Goal: Book appointment/travel/reservation

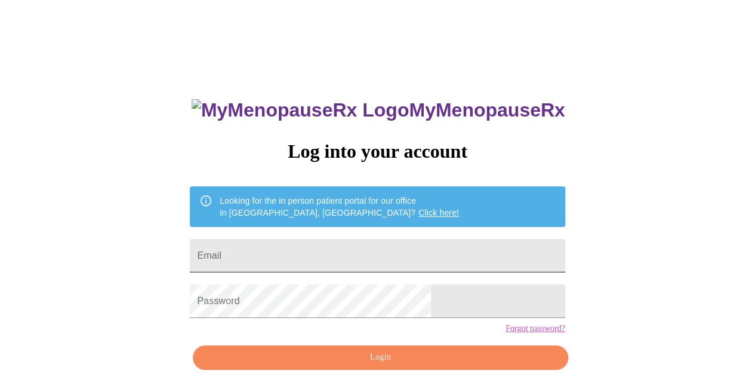
click at [326, 243] on input "Email" at bounding box center [377, 255] width 375 height 33
type input "[PERSON_NAME][EMAIL_ADDRESS][DOMAIN_NAME]"
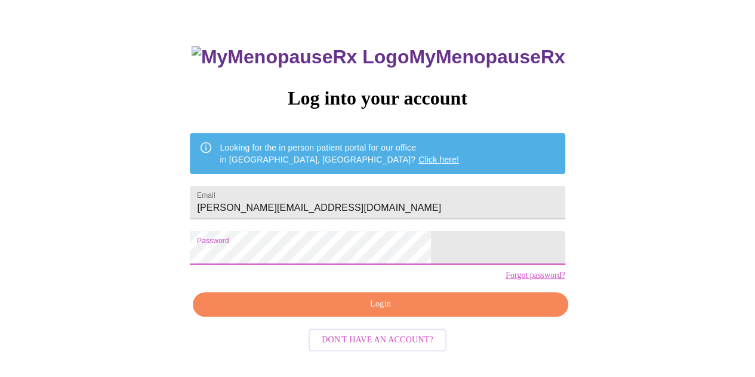
click at [458, 311] on span "Login" at bounding box center [379, 304] width 347 height 15
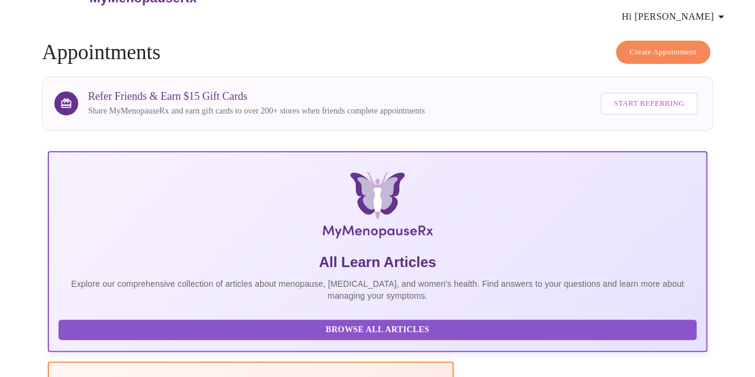
scroll to position [53, 0]
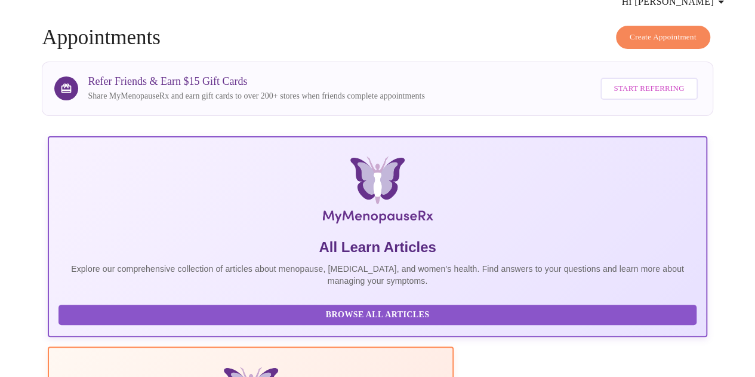
click at [653, 30] on span "Create Appointment" at bounding box center [663, 37] width 67 height 14
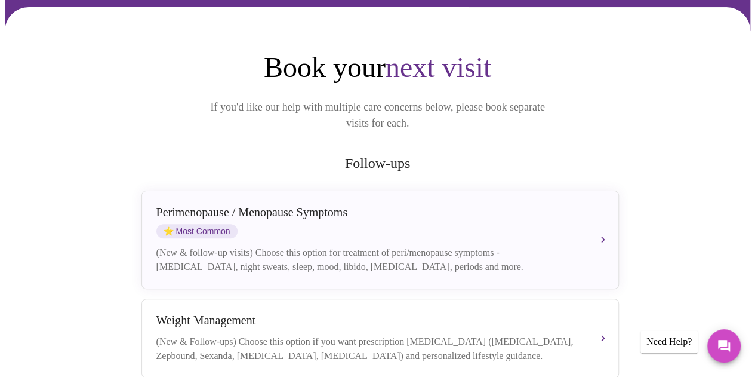
scroll to position [179, 0]
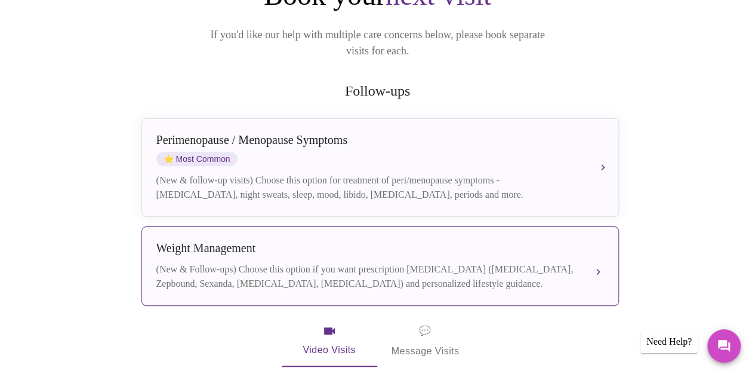
click at [241, 241] on div "Weight Management" at bounding box center [368, 248] width 424 height 14
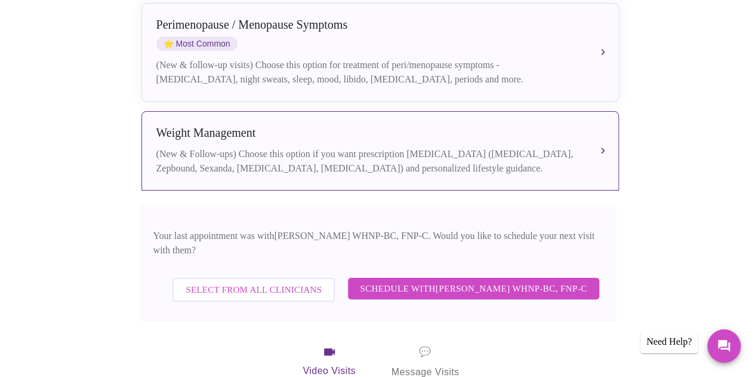
scroll to position [298, 0]
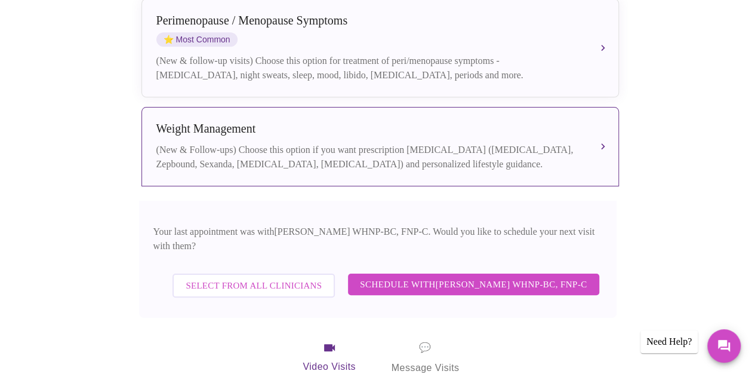
click at [436, 276] on span "Schedule with [PERSON_NAME] WHNP-BC, FNP-C" at bounding box center [473, 284] width 227 height 16
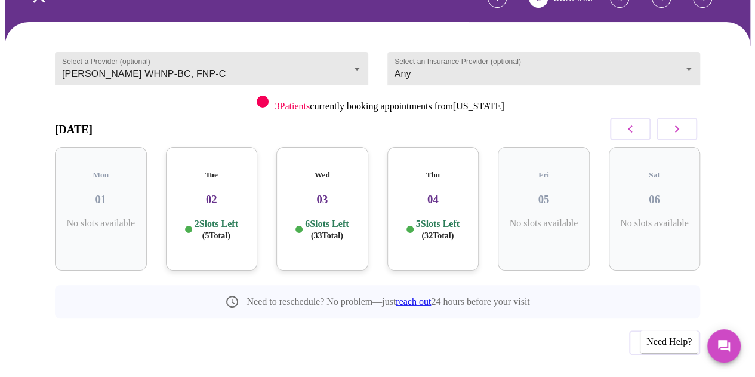
click at [434, 184] on div "Thu 04 5 Slots Left ( 32 Total)" at bounding box center [433, 209] width 92 height 124
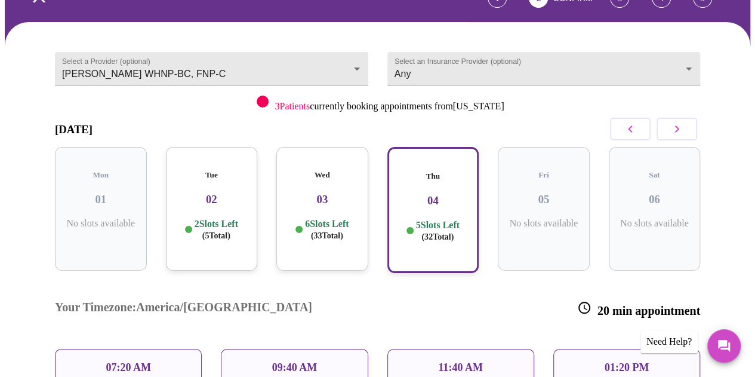
click at [326, 186] on div "Wed 03 6 Slots Left ( 33 Total)" at bounding box center [322, 209] width 92 height 124
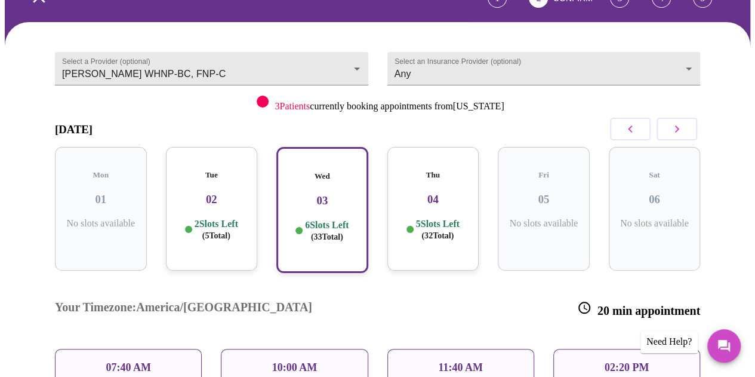
click at [200, 181] on div "Tue 02 2 Slots Left ( 5 Total)" at bounding box center [212, 209] width 92 height 124
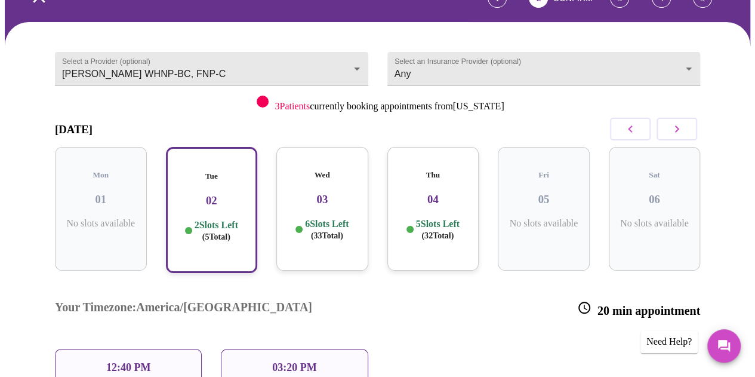
click at [348, 186] on div "Wed 03 6 Slots Left ( 33 Total)" at bounding box center [322, 209] width 92 height 124
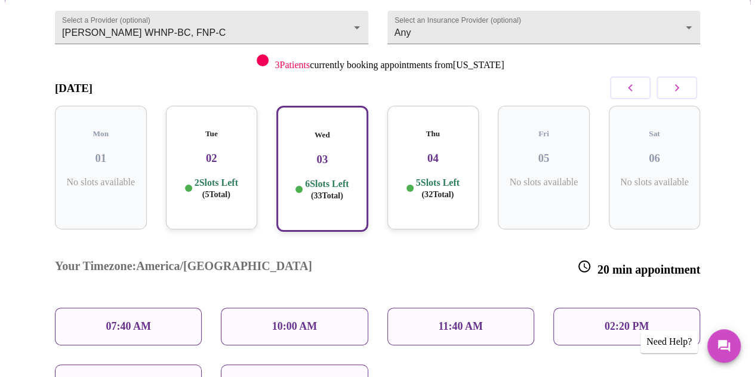
scroll to position [152, 0]
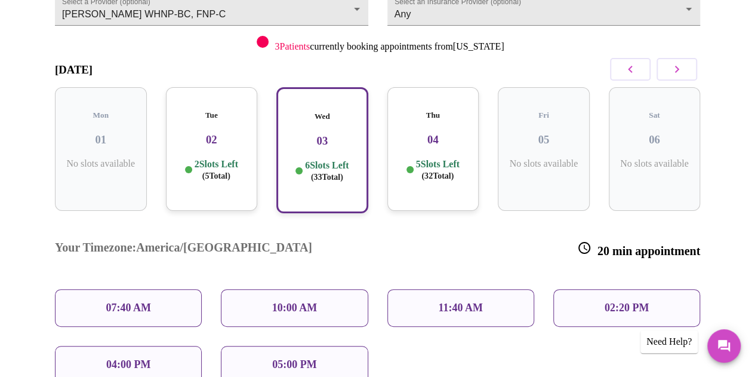
click at [276, 301] on p "10:00 AM" at bounding box center [294, 307] width 45 height 13
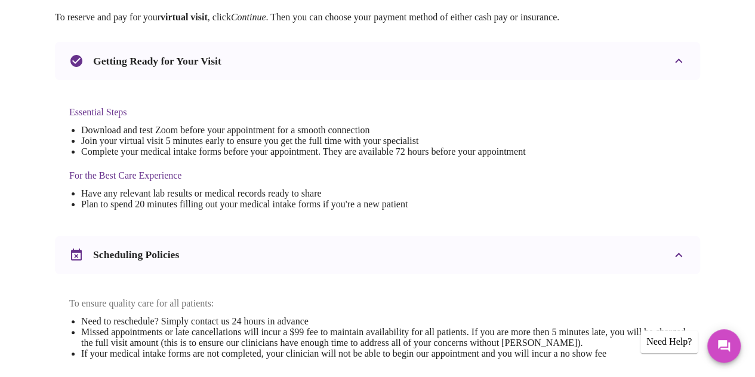
scroll to position [418, 0]
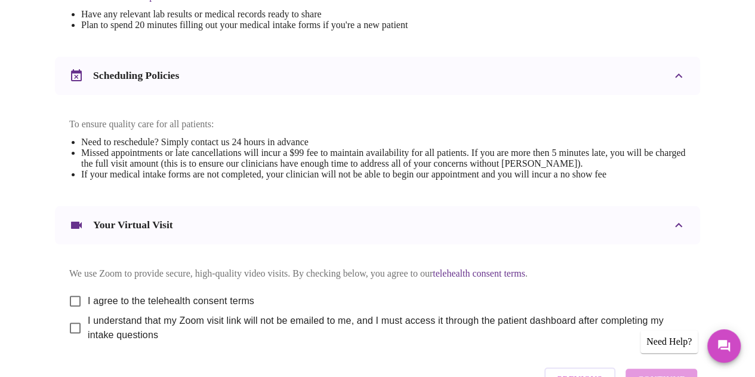
click at [75, 289] on input "I agree to the telehealth consent terms" at bounding box center [75, 300] width 25 height 25
checkbox input "true"
click at [70, 317] on input "I understand that my Zoom visit link will not be emailed to me, and I must acce…" at bounding box center [75, 327] width 25 height 25
checkbox input "true"
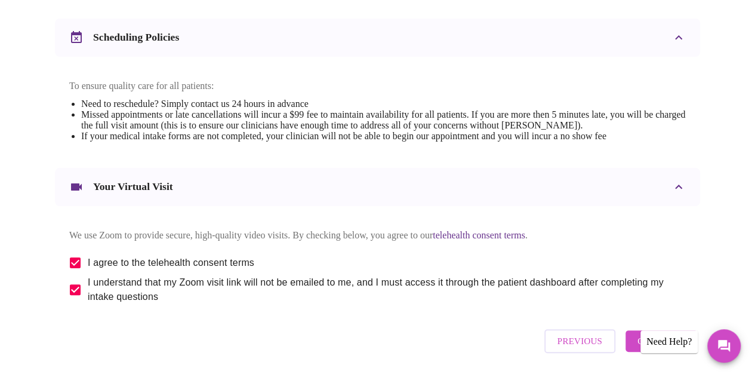
scroll to position [492, 0]
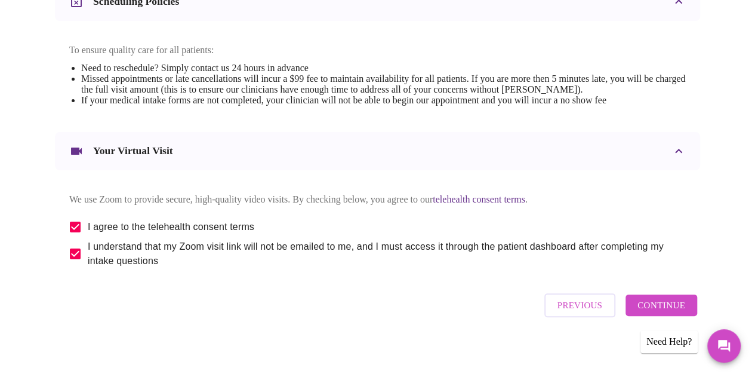
click at [674, 301] on span "Continue" at bounding box center [661, 305] width 48 height 16
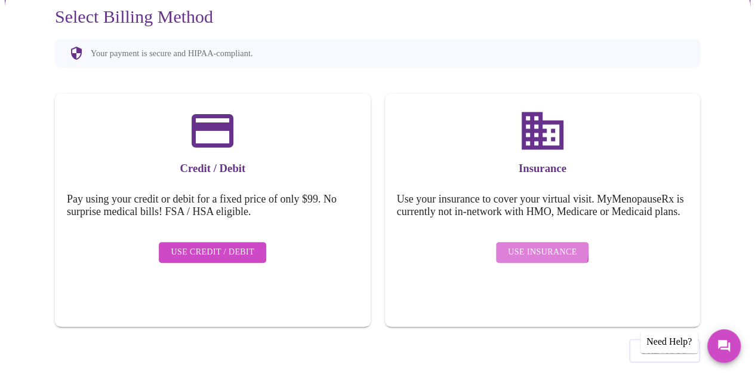
click at [535, 245] on span "Use Insurance" at bounding box center [542, 252] width 69 height 15
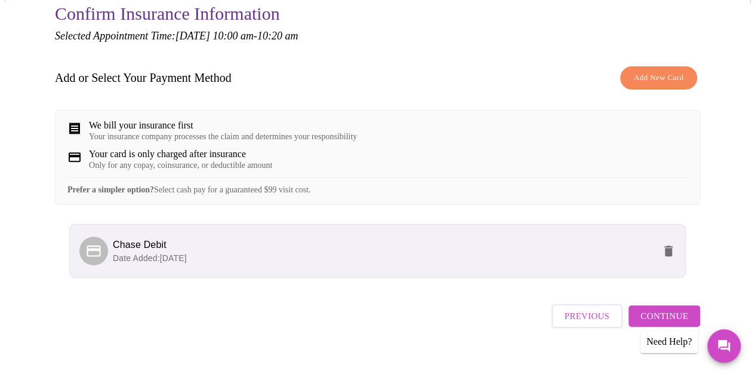
scroll to position [141, 0]
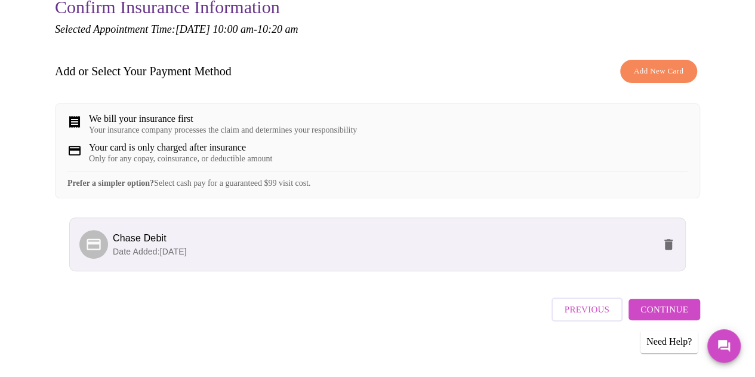
click at [666, 305] on span "Continue" at bounding box center [664, 309] width 48 height 16
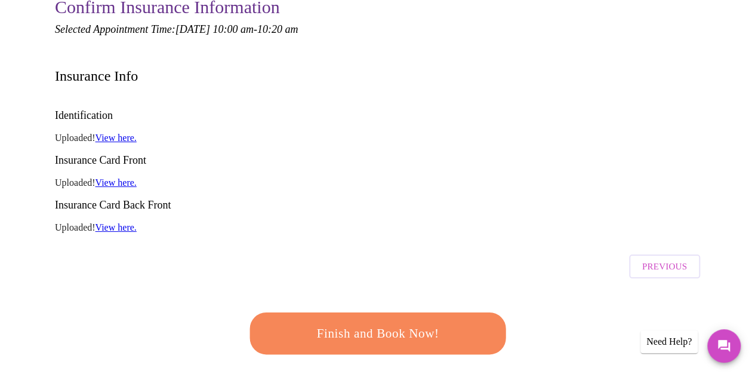
click at [394, 322] on span "Finish and Book Now!" at bounding box center [377, 333] width 221 height 22
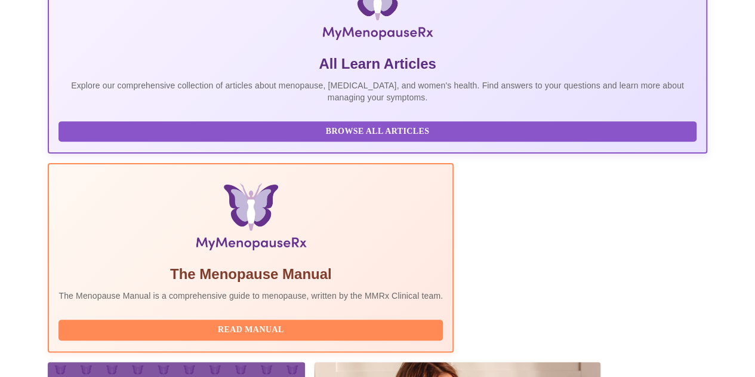
scroll to position [379, 0]
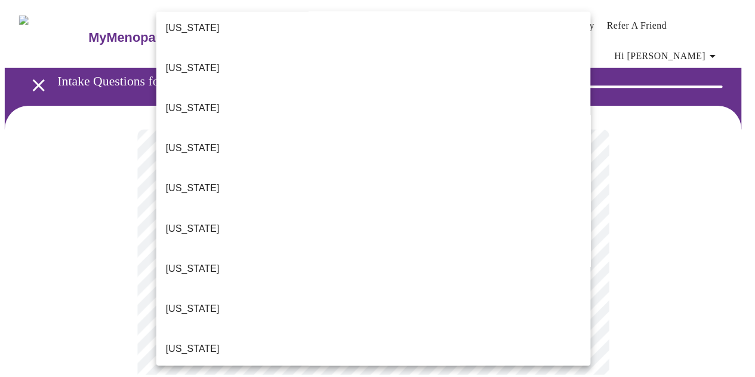
scroll to position [119, 0]
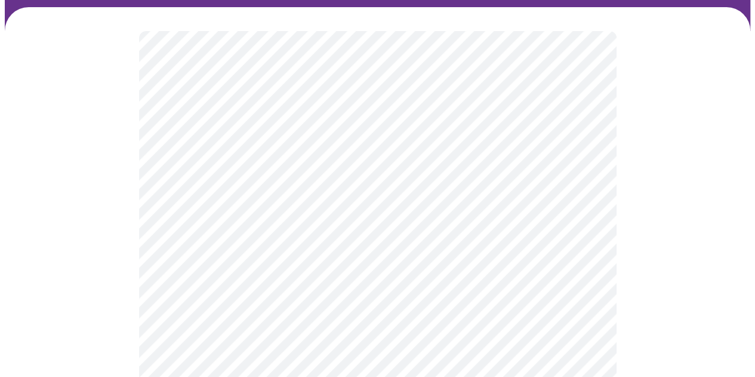
scroll to position [179, 0]
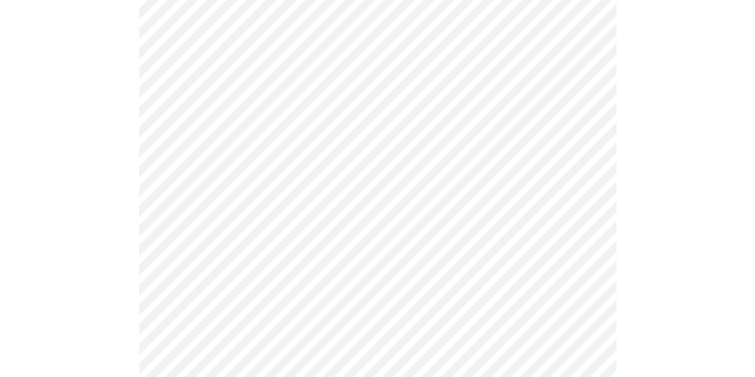
click at [264, 168] on body "MyMenopauseRx Appointments Messaging Labs Uploads Medications Community Refer a…" at bounding box center [377, 375] width 745 height 1098
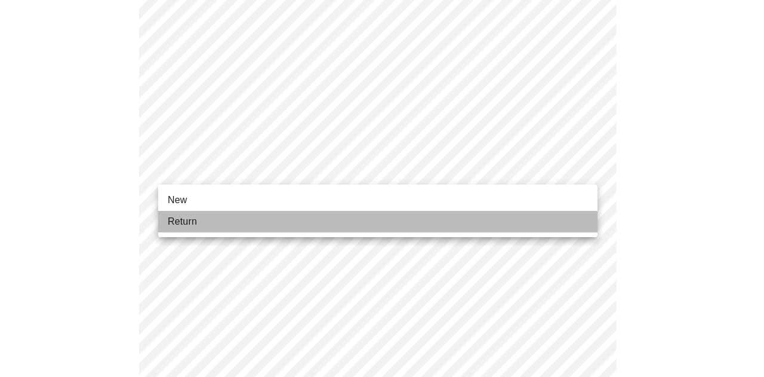
click at [245, 220] on li "Return" at bounding box center [377, 221] width 439 height 21
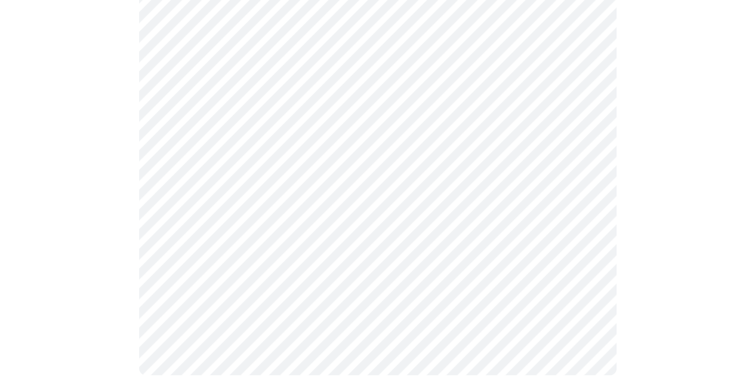
scroll to position [0, 0]
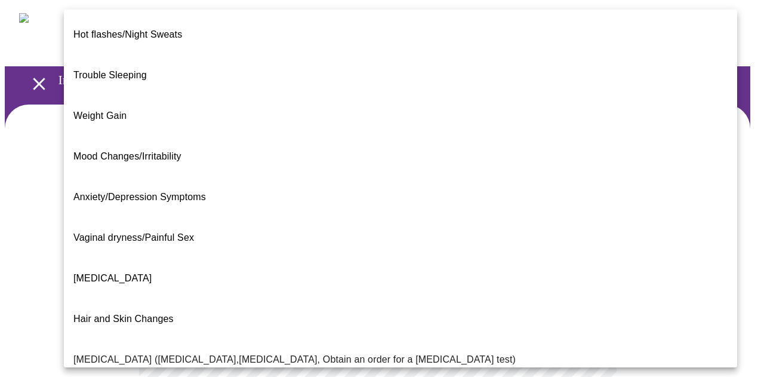
click at [369, 236] on body "MyMenopauseRx Appointments Messaging Labs Uploads Medications Community Refer a…" at bounding box center [382, 371] width 754 height 733
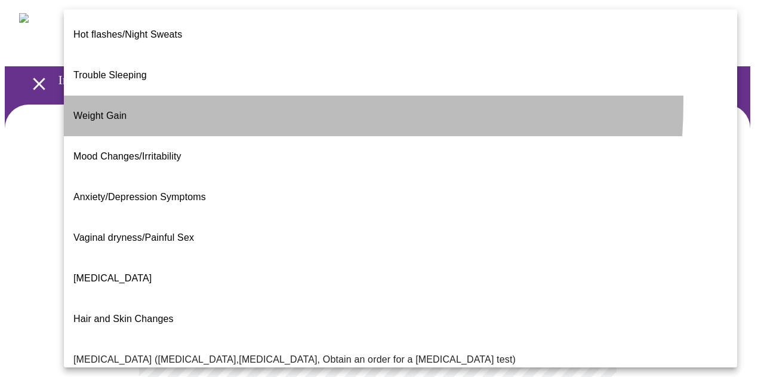
click at [143, 95] on li "Weight Gain" at bounding box center [400, 115] width 673 height 41
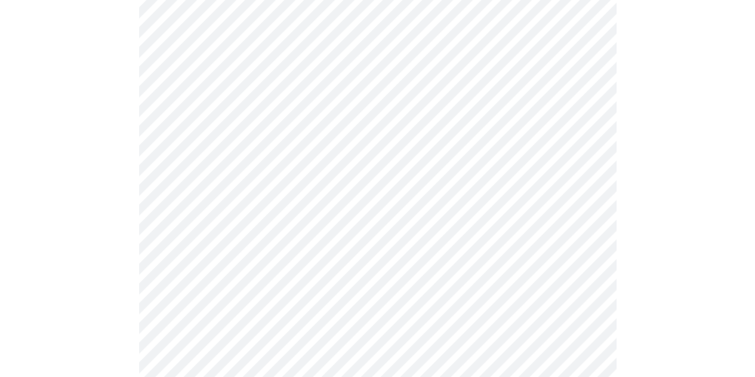
scroll to position [179, 0]
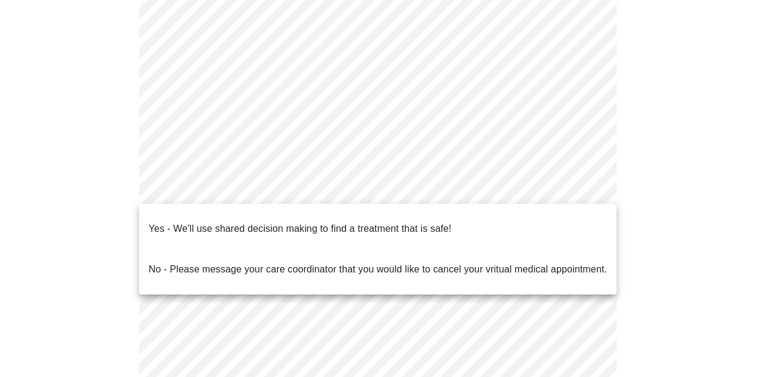
click at [431, 186] on body "MyMenopauseRx Appointments Messaging Labs Uploads Medications Community Refer a…" at bounding box center [382, 189] width 754 height 726
click at [242, 221] on p "Yes - We'll use shared decision making to find a treatment that is safe!" at bounding box center [300, 228] width 303 height 14
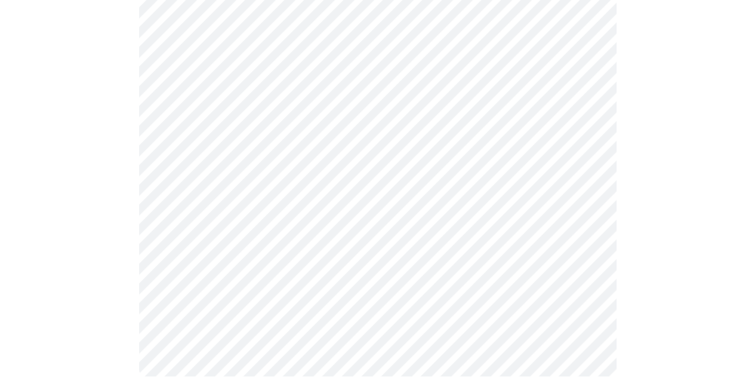
scroll to position [0, 0]
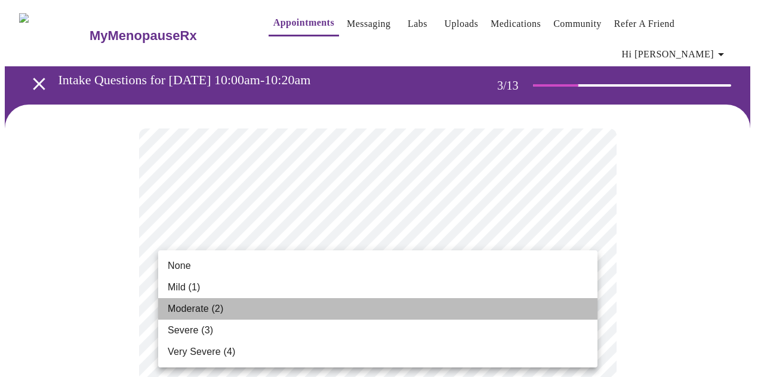
click at [303, 301] on li "Moderate (2)" at bounding box center [377, 308] width 439 height 21
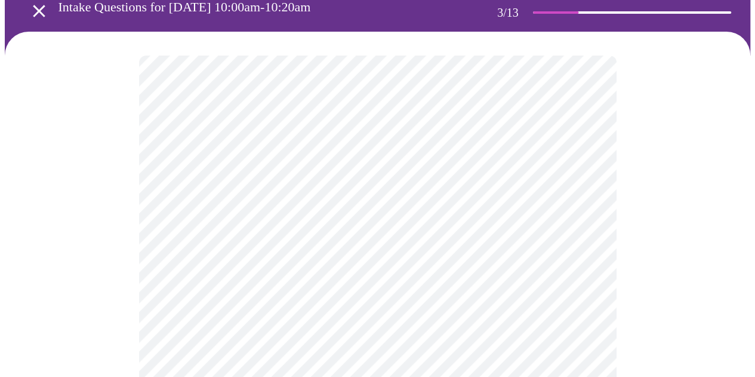
scroll to position [179, 0]
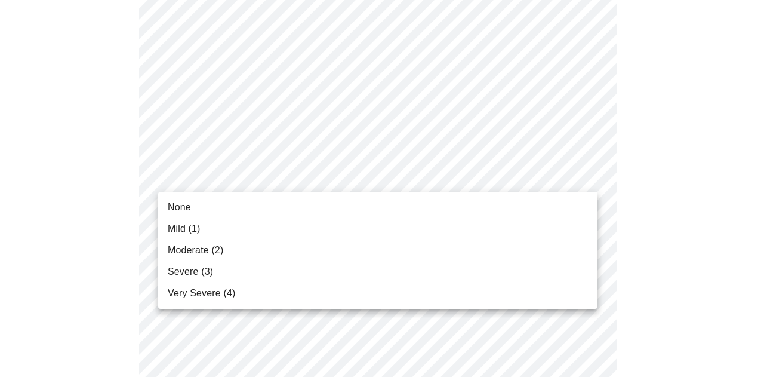
click at [316, 82] on div at bounding box center [382, 188] width 764 height 377
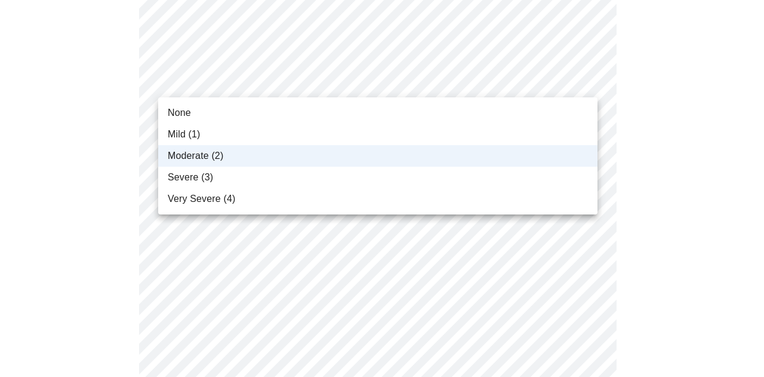
click at [263, 124] on li "Mild (1)" at bounding box center [377, 134] width 439 height 21
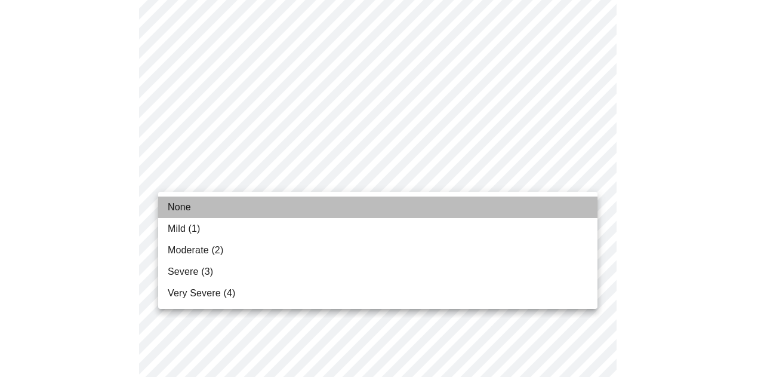
click at [221, 214] on li "None" at bounding box center [377, 206] width 439 height 21
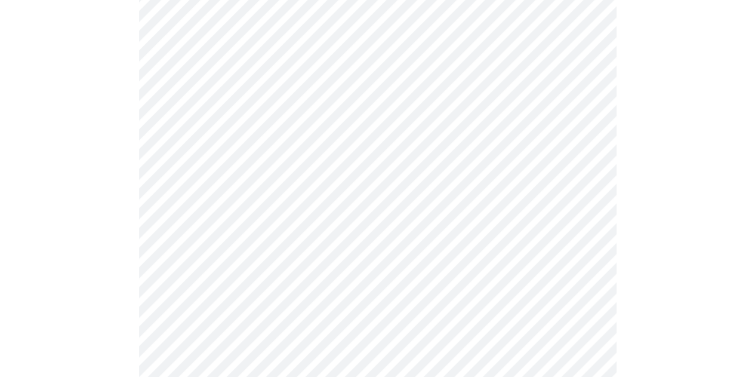
scroll to position [298, 0]
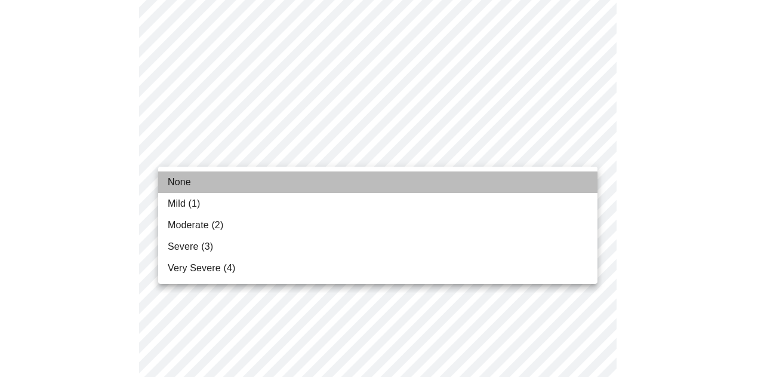
click at [269, 190] on li "None" at bounding box center [377, 181] width 439 height 21
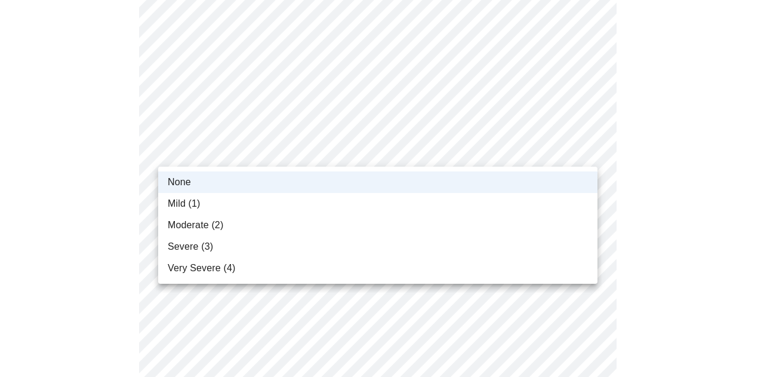
click at [255, 208] on li "Mild (1)" at bounding box center [377, 203] width 439 height 21
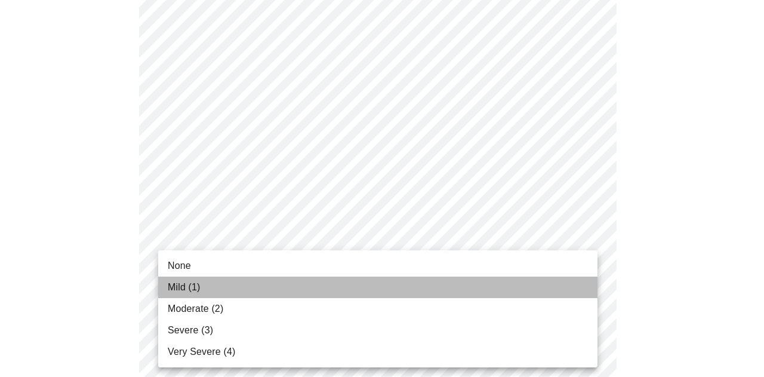
click at [239, 287] on li "Mild (1)" at bounding box center [377, 286] width 439 height 21
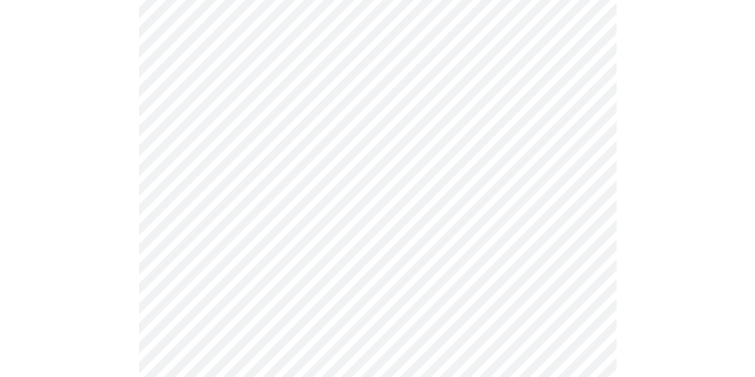
scroll to position [418, 0]
click at [264, 196] on body "MyMenopauseRx Appointments Messaging Labs Uploads Medications Community Refer a…" at bounding box center [377, 355] width 745 height 1537
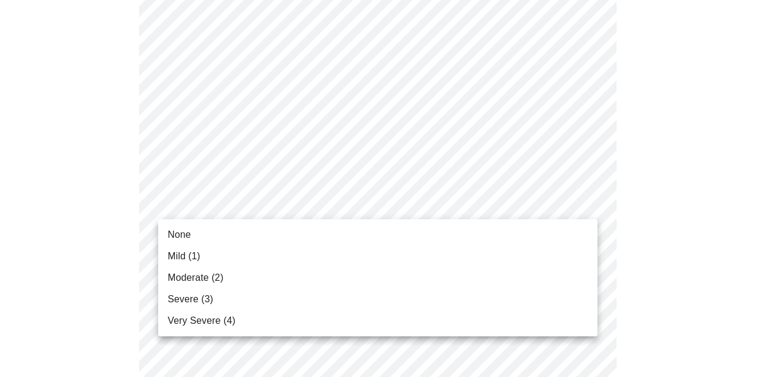
click at [234, 260] on li "Mild (1)" at bounding box center [377, 255] width 439 height 21
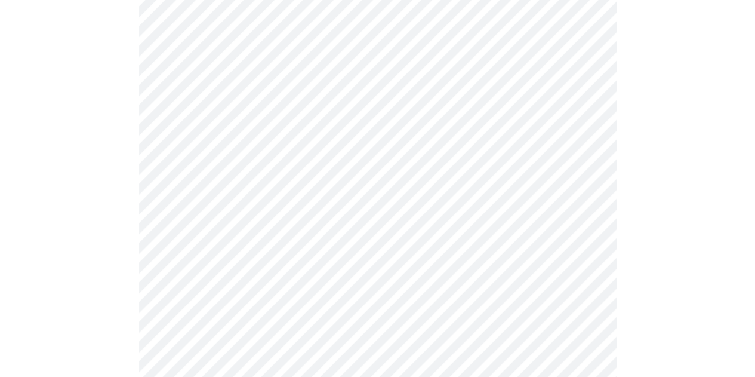
scroll to position [537, 0]
click at [269, 166] on body "MyMenopauseRx Appointments Messaging Labs Uploads Medications Community Refer a…" at bounding box center [377, 228] width 745 height 1520
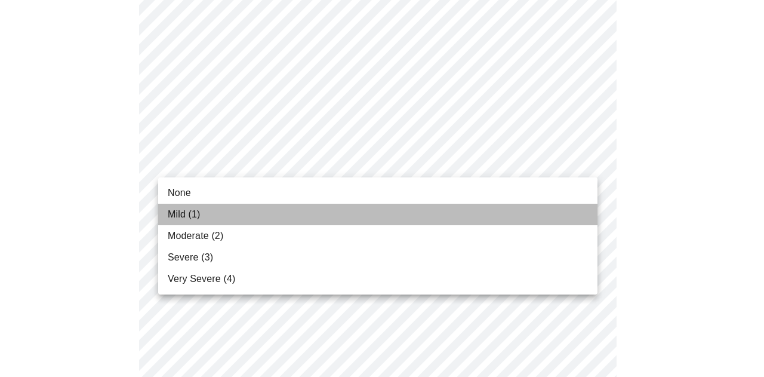
click at [257, 214] on li "Mild (1)" at bounding box center [377, 213] width 439 height 21
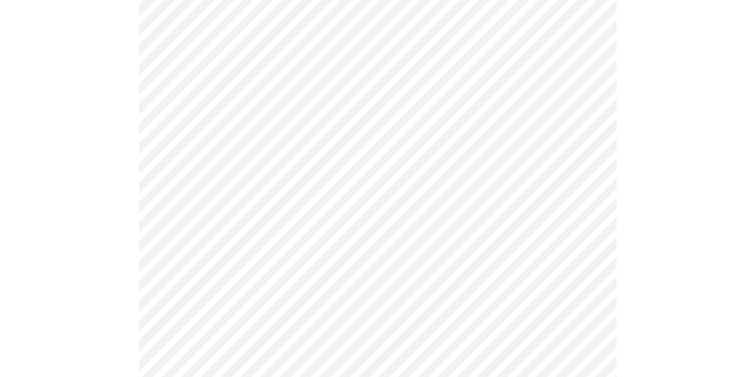
scroll to position [597, 0]
click at [252, 199] on body "MyMenopauseRx Appointments Messaging Labs Uploads Medications Community Refer a…" at bounding box center [377, 160] width 745 height 1504
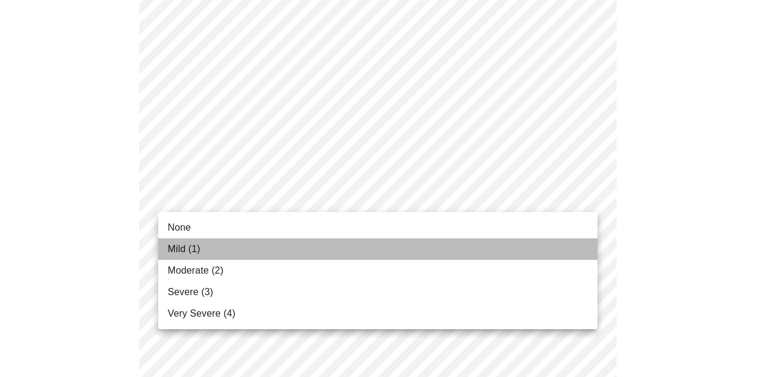
click at [235, 255] on li "Mild (1)" at bounding box center [377, 248] width 439 height 21
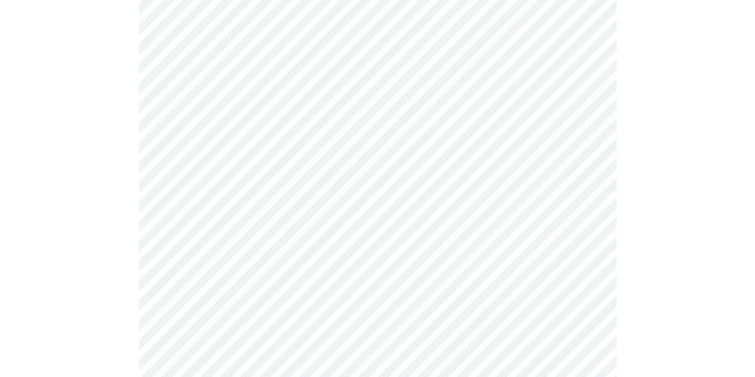
click at [248, 297] on body "MyMenopauseRx Appointments Messaging Labs Uploads Medications Community Refer a…" at bounding box center [377, 151] width 745 height 1487
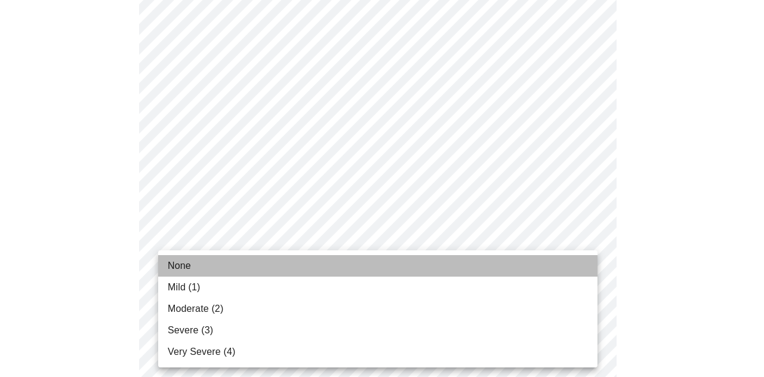
click at [214, 262] on li "None" at bounding box center [377, 265] width 439 height 21
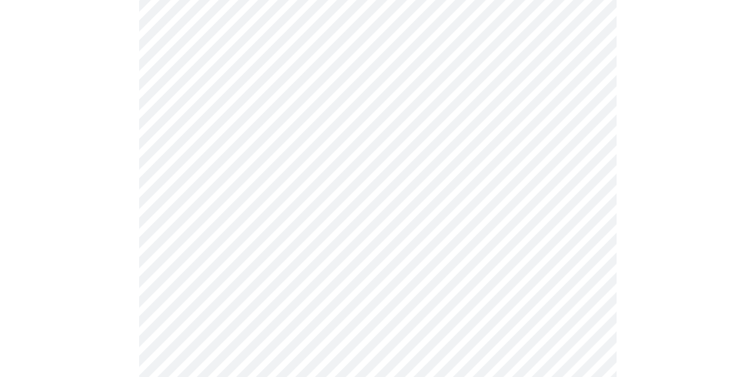
scroll to position [776, 0]
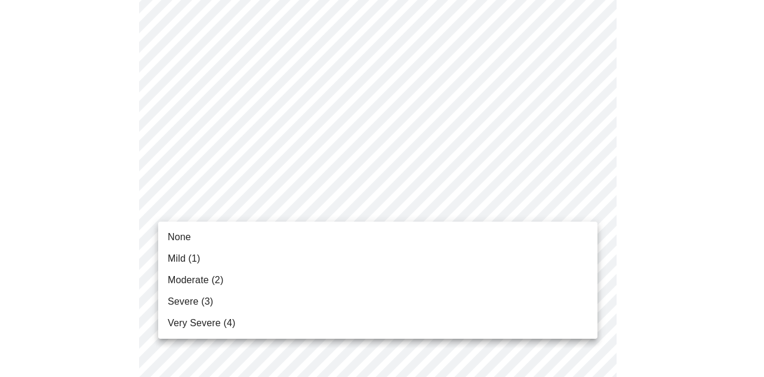
click at [232, 260] on li "Mild (1)" at bounding box center [377, 258] width 439 height 21
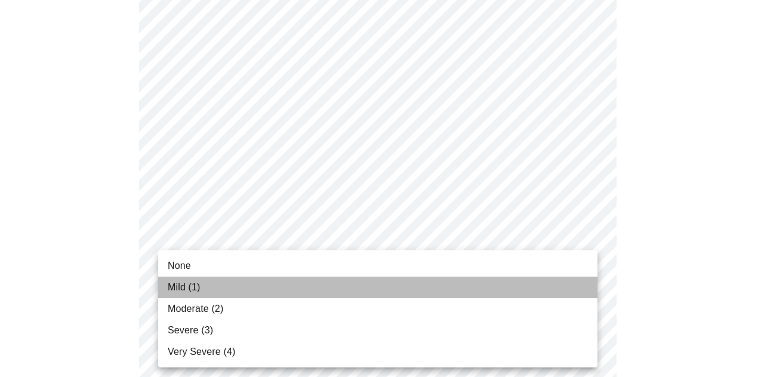
click at [229, 276] on li "Mild (1)" at bounding box center [377, 286] width 439 height 21
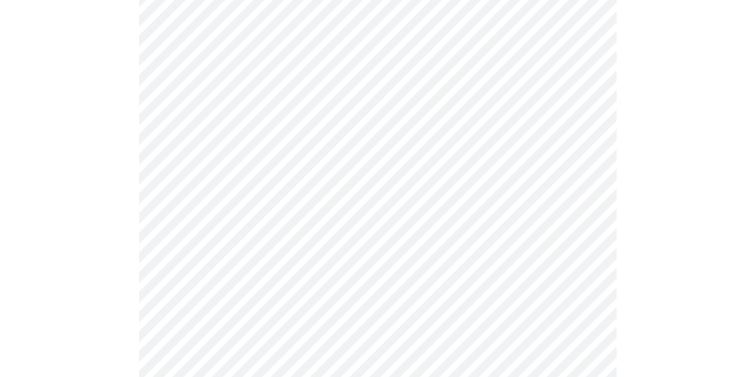
scroll to position [955, 0]
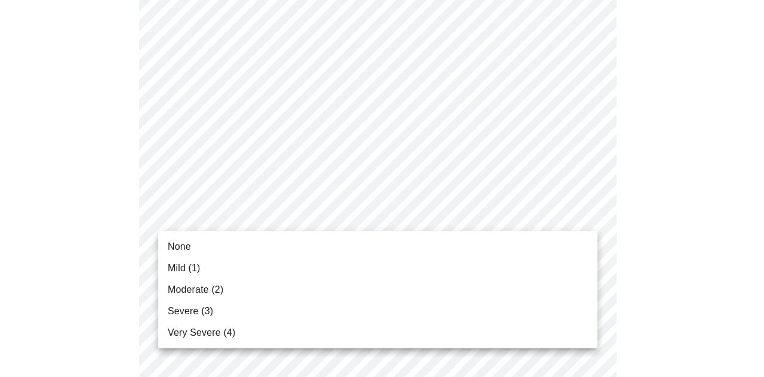
click at [242, 270] on li "Mild (1)" at bounding box center [377, 267] width 439 height 21
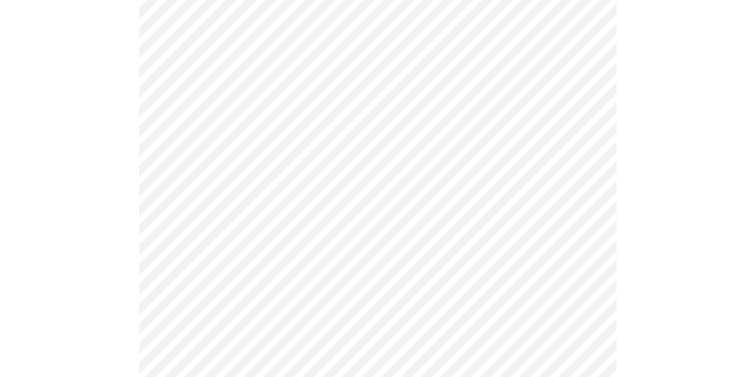
scroll to position [477, 0]
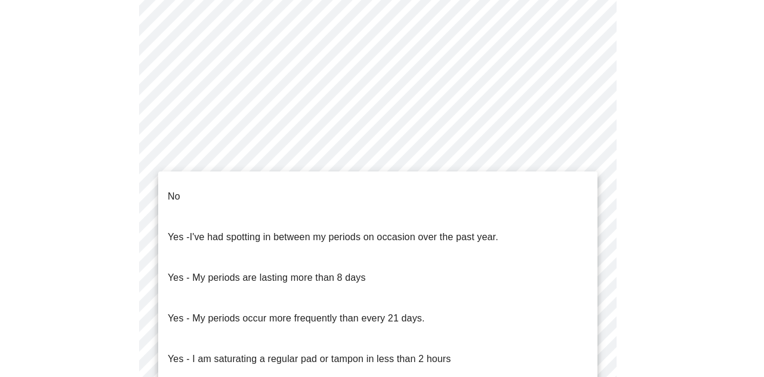
click at [235, 251] on body "MyMenopauseRx Appointments Messaging Labs Uploads Medications Community Refer a…" at bounding box center [382, 123] width 754 height 1193
click at [243, 198] on li "No" at bounding box center [377, 196] width 439 height 41
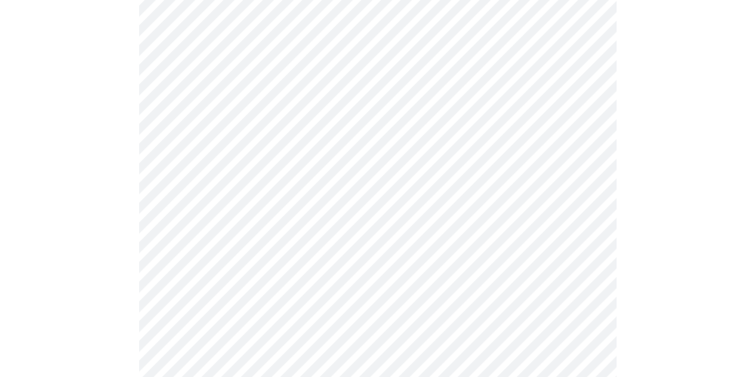
scroll to position [537, 0]
click at [246, 279] on body "MyMenopauseRx Appointments Messaging Labs Uploads Medications Community Refer a…" at bounding box center [377, 61] width 745 height 1186
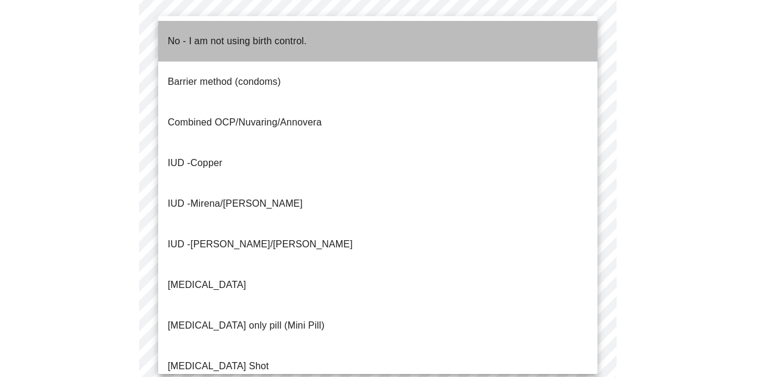
click at [236, 34] on p "No - I am not using birth control." at bounding box center [237, 41] width 139 height 14
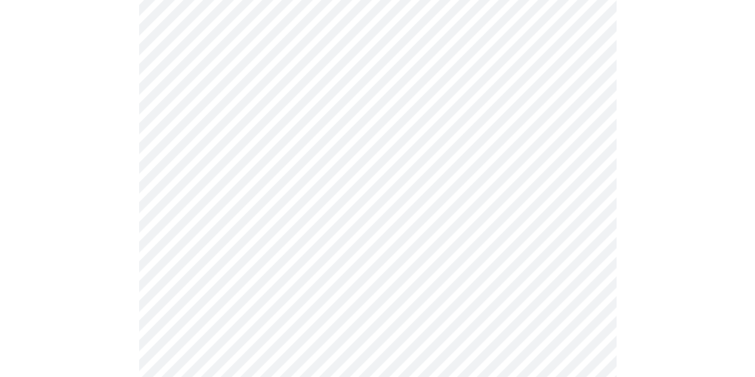
scroll to position [716, 0]
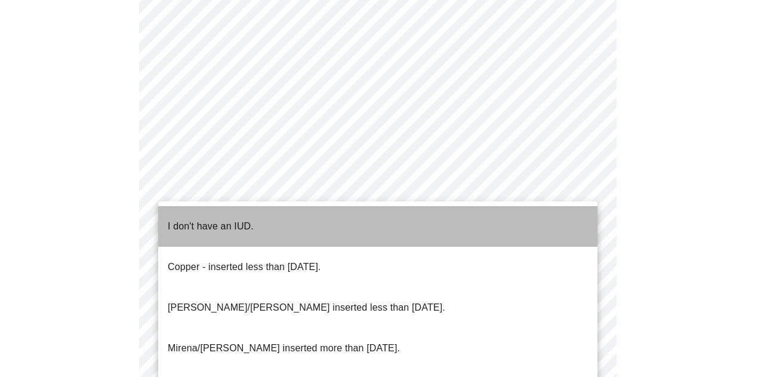
click at [259, 217] on li "I don't have an IUD." at bounding box center [377, 226] width 439 height 41
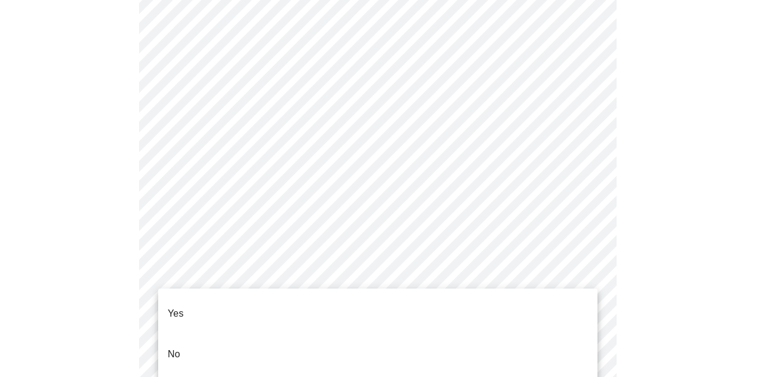
click at [224, 335] on li "No" at bounding box center [377, 354] width 439 height 41
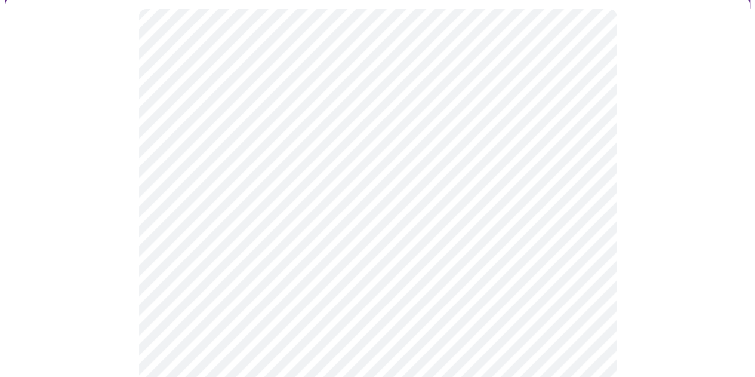
scroll to position [298, 0]
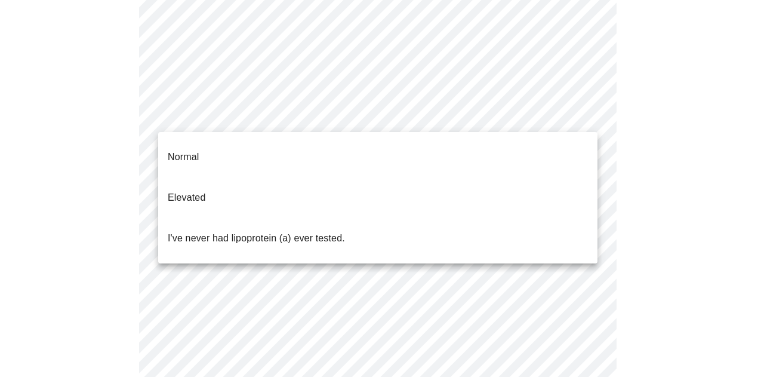
click at [228, 104] on body "MyMenopauseRx Appointments Messaging Labs Uploads Medications Community Refer a…" at bounding box center [382, 155] width 754 height 899
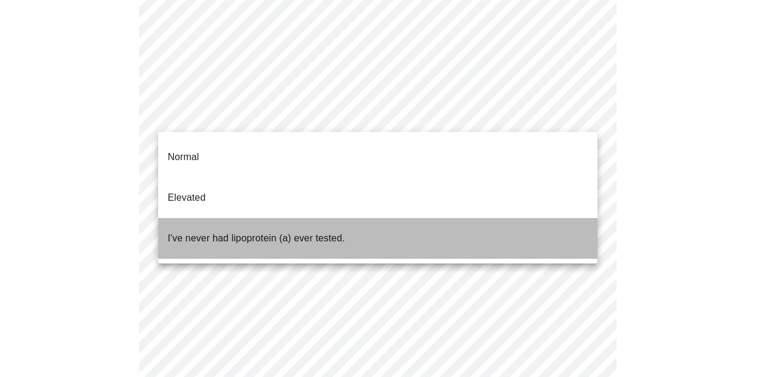
click at [220, 221] on span "I've never had lipoprotein (a) ever tested." at bounding box center [256, 237] width 177 height 33
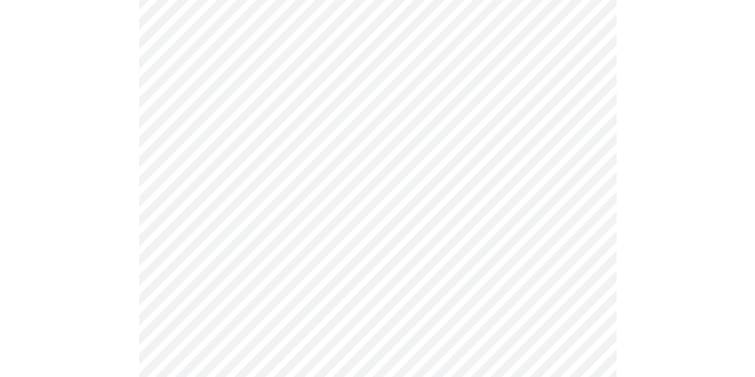
scroll to position [3162, 0]
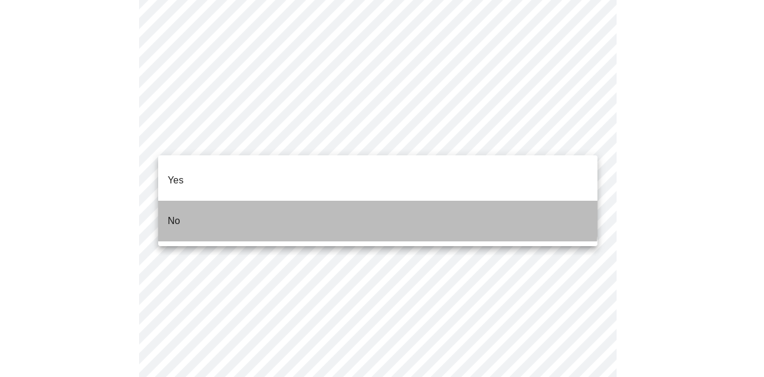
click at [278, 200] on li "No" at bounding box center [377, 220] width 439 height 41
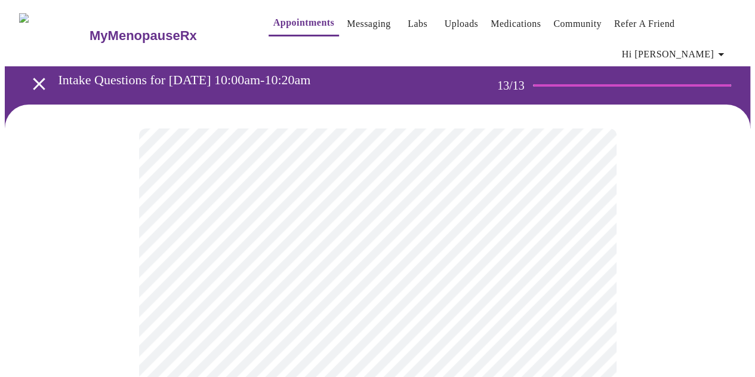
scroll to position [119, 0]
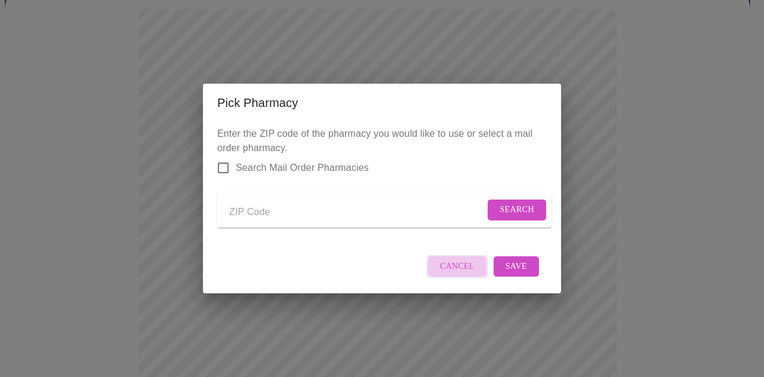
click at [467, 273] on span "Cancel" at bounding box center [457, 266] width 35 height 15
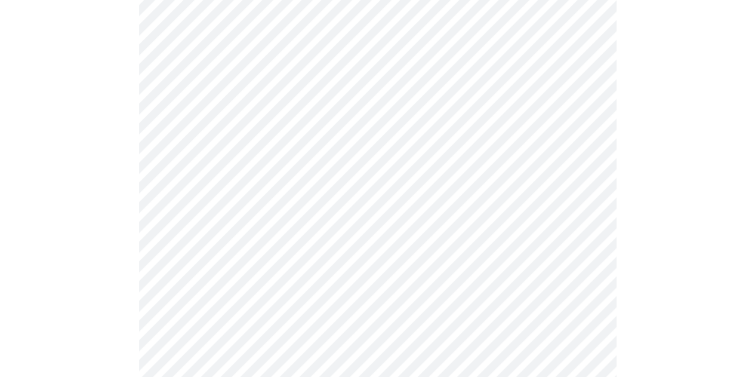
scroll to position [764, 0]
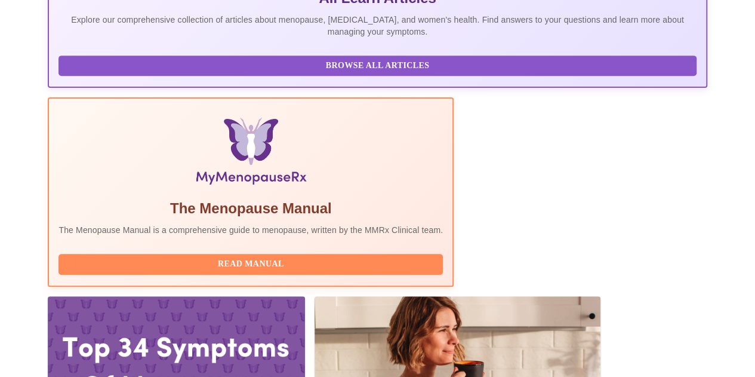
scroll to position [227, 0]
